Goal: Information Seeking & Learning: Learn about a topic

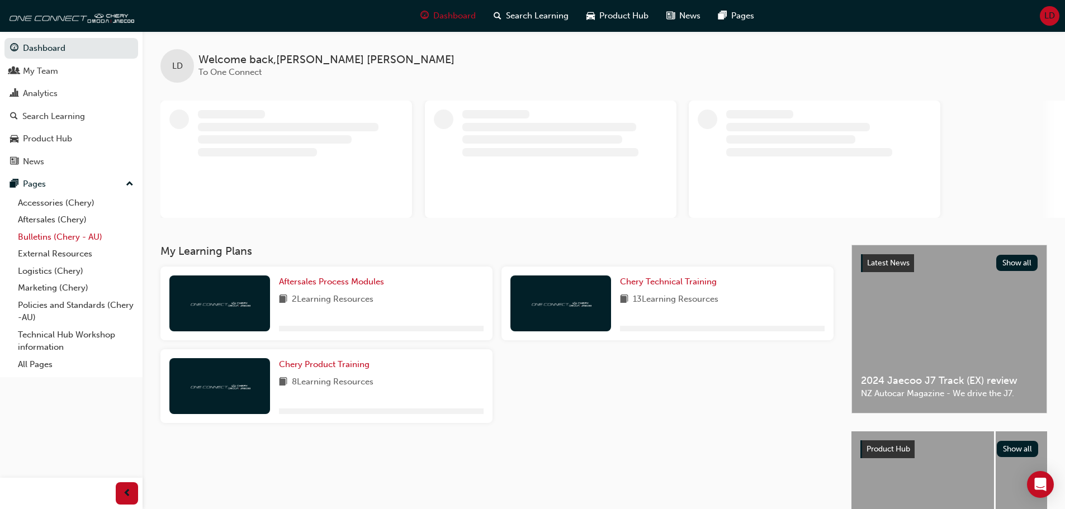
click at [54, 241] on link "Bulletins (Chery - AU)" at bounding box center [75, 237] width 125 height 17
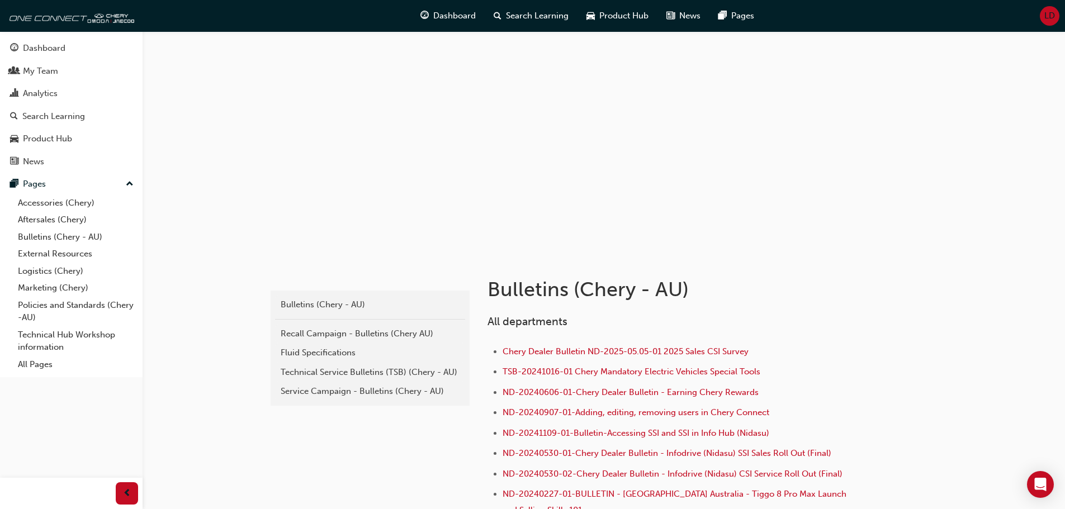
drag, startPoint x: 350, startPoint y: 390, endPoint x: 359, endPoint y: 389, distance: 9.1
click at [350, 390] on div "Service Campaign - Bulletins (Chery - AU)" at bounding box center [370, 391] width 179 height 13
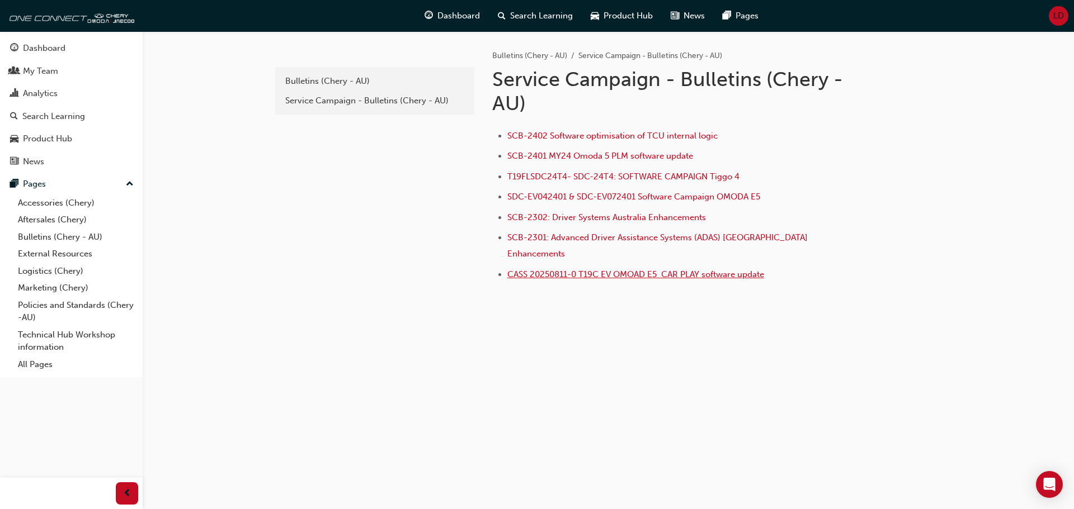
click at [619, 269] on span "CASS 20250811-0 T19C EV OMOAD E5 CAR PLAY software update" at bounding box center [635, 274] width 257 height 10
click at [559, 269] on span "CASS 20250811-0 T19C EV OMOAD E5 CAR PLAY software update" at bounding box center [635, 274] width 257 height 10
click at [568, 269] on span "CASS 20250811-0 T19C EV OMOAD E5 CAR PLAY software update" at bounding box center [635, 274] width 257 height 10
